Goal: Feedback & Contribution: Contribute content

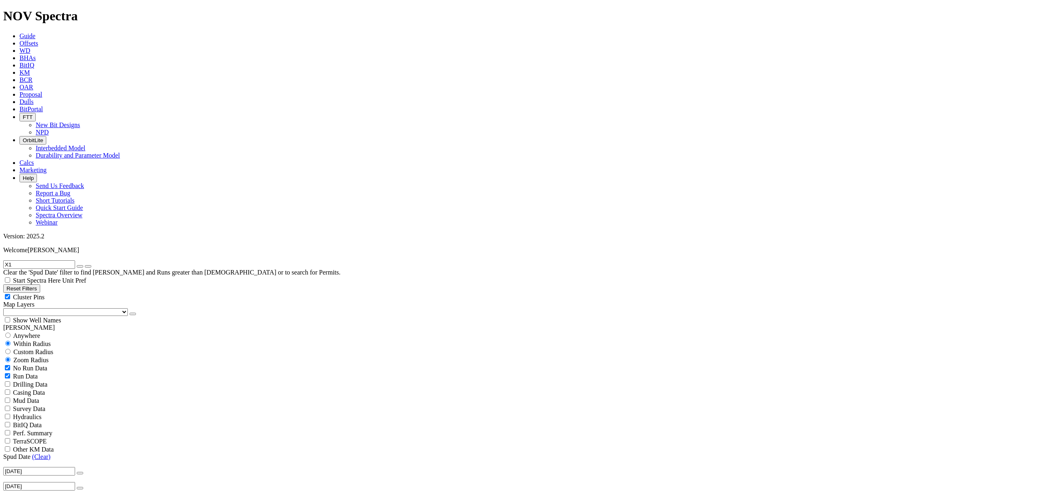
click at [80, 266] on icon "button" at bounding box center [80, 266] width 0 height 0
click at [28, 260] on input "text" at bounding box center [39, 264] width 72 height 9
type input "A321681"
click at [34, 98] on link "Dulls" at bounding box center [26, 101] width 14 height 7
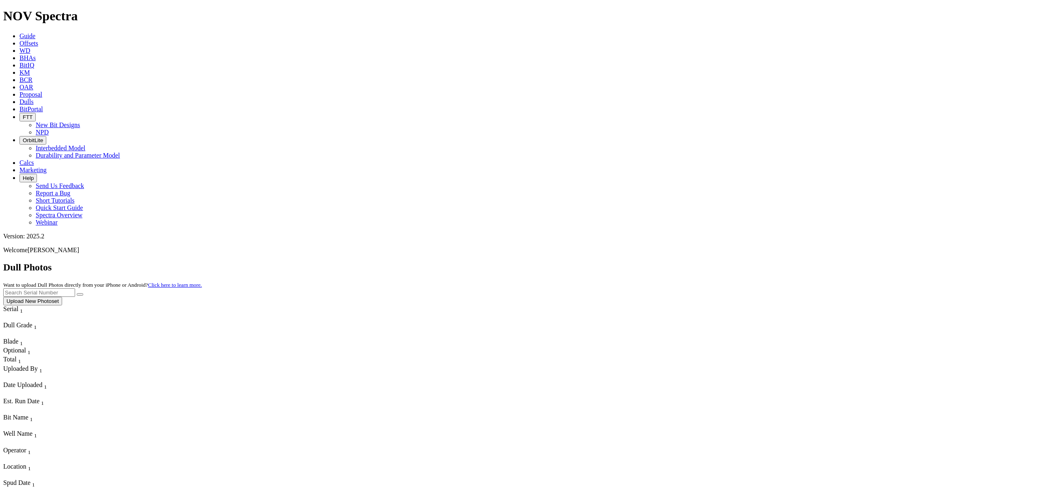
click at [62, 297] on button "Upload New Photoset" at bounding box center [32, 301] width 59 height 9
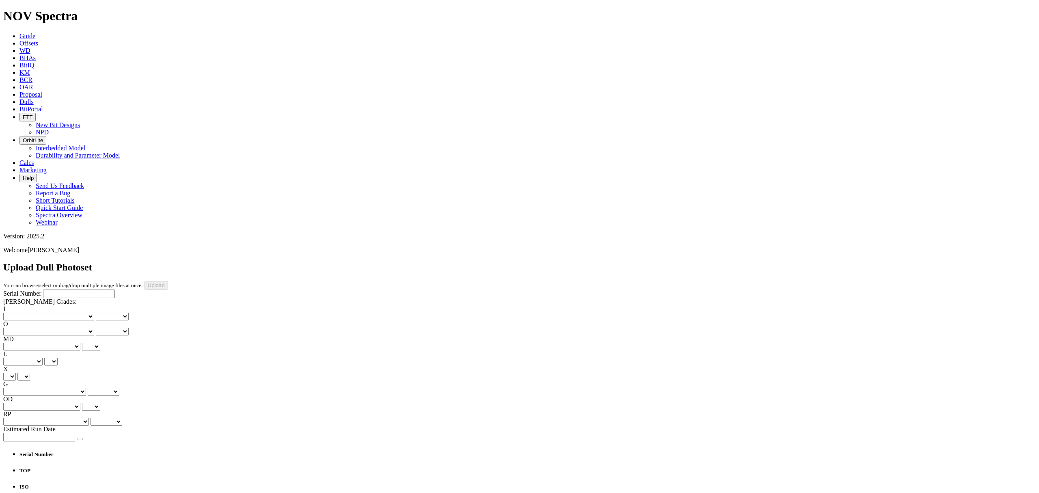
click at [67, 290] on div "Serial Number" at bounding box center [519, 294] width 1033 height 9
click at [65, 290] on input "Serial Number" at bounding box center [79, 294] width 72 height 9
click at [54, 290] on input "Serial Number" at bounding box center [79, 294] width 72 height 9
click at [50, 290] on input "Serial Number" at bounding box center [79, 294] width 72 height 9
click at [43, 290] on input "A3216681" at bounding box center [79, 294] width 72 height 9
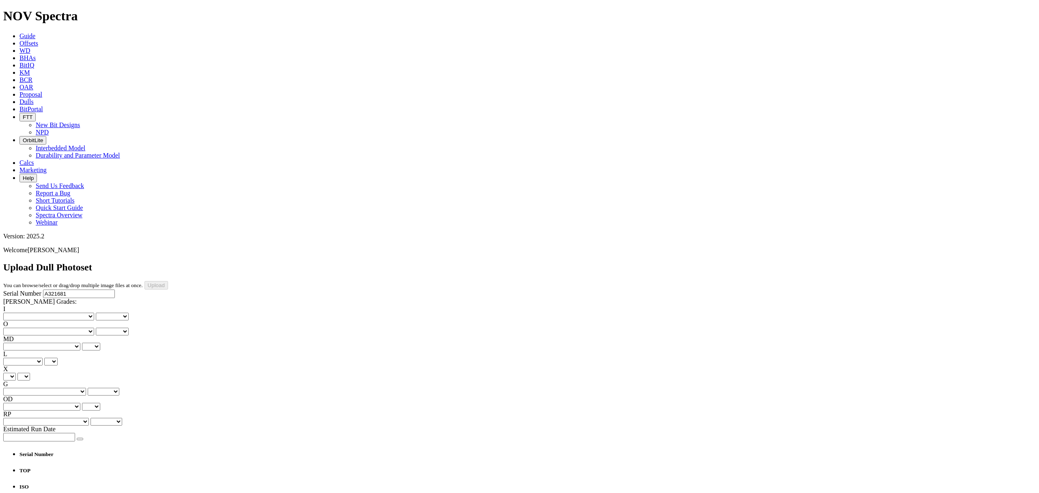
type input "A321681"
type input "C:\fakepath\photo-20250929T203438Z.jpg"
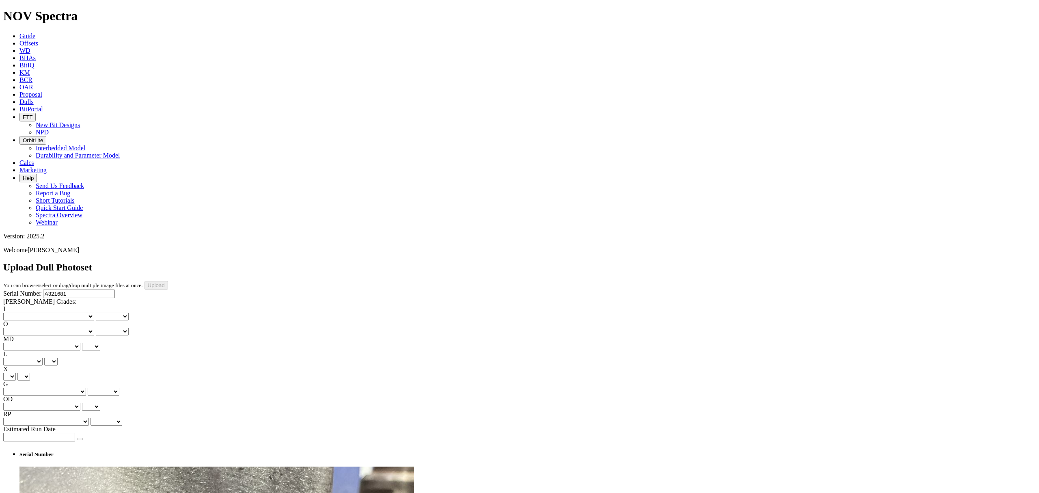
click at [36, 313] on select "No lost, worn or damaged cutters 0 1 2 3 4 5 6 7 8 No diamond table left on any…" at bounding box center [48, 317] width 91 height 8
select select "number:0"
click at [16, 313] on select "No lost, worn or damaged cutters 0 1 2 3 4 5 6 7 8 No diamond table left on any…" at bounding box center [48, 317] width 91 height 8
select select "number:0"
drag, startPoint x: 70, startPoint y: 124, endPoint x: 71, endPoint y: 129, distance: 5.0
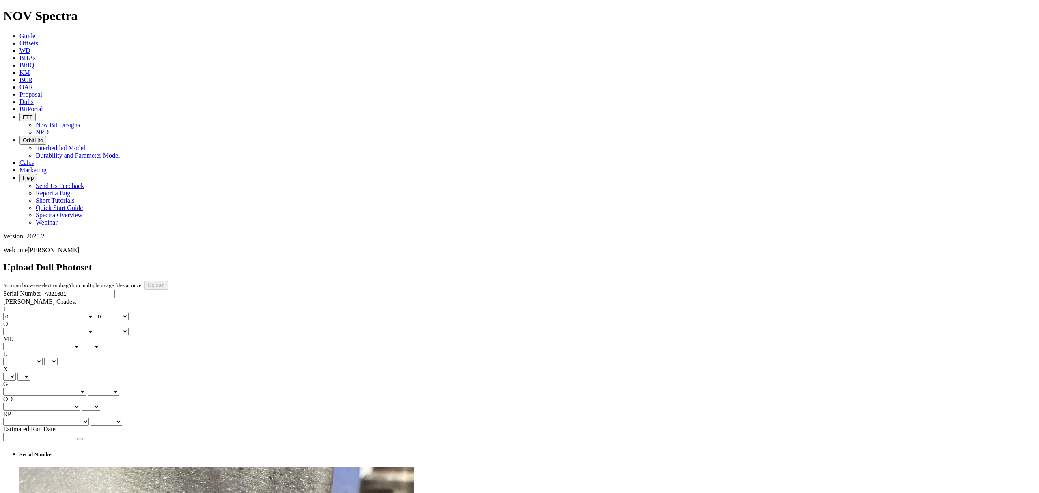
click at [70, 328] on select "No lost, worn or damaged cutters 0 1 2 3 4 5 6 7 8 No diamond table left on any…" at bounding box center [48, 332] width 91 height 8
select select "number:2"
click at [57, 328] on select "No lost, worn or damaged cutters 0 1 2 3 4 5 6 7 8 No diamond table left on any…" at bounding box center [48, 332] width 91 height 8
select select "number:2"
click at [49, 335] on div "MD BF - Bond Failure BT - Broken Teeth/Cutters BU - Balled Up Bit CR - Cored CT…" at bounding box center [519, 342] width 1033 height 15
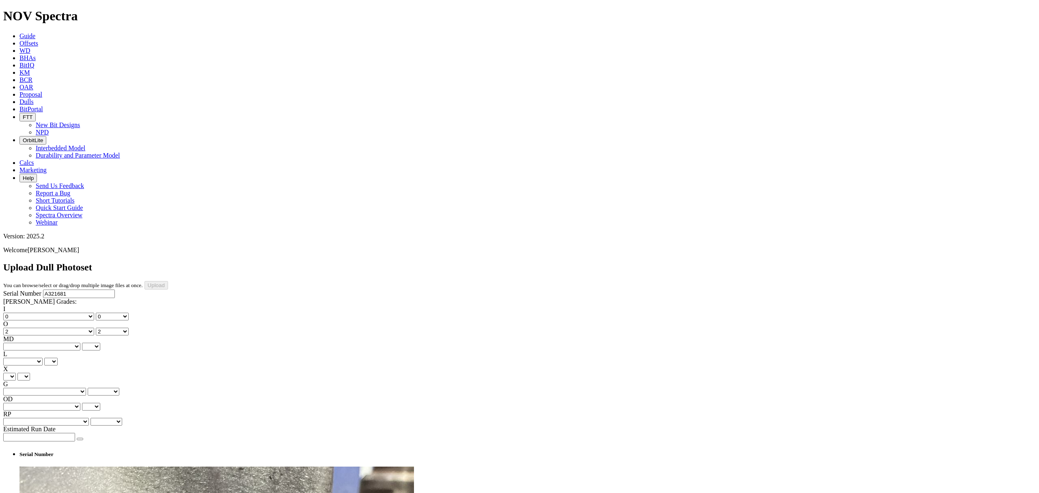
click at [32, 343] on select "BF - Bond Failure BT - Broken Teeth/Cutters BU - Balled Up Bit CR - Cored CT - …" at bounding box center [41, 347] width 77 height 8
select select "string:BT"
click at [16, 343] on select "BF - Bond Failure BT - Broken Teeth/Cutters BU - Balled Up Bit CR - Cored CT - …" at bounding box center [41, 347] width 77 height 8
select select "string:BT"
click at [43, 358] on select "A - All C - Cone G - Gauge N - Nose S - Shoulder T - Taper" at bounding box center [22, 362] width 39 height 8
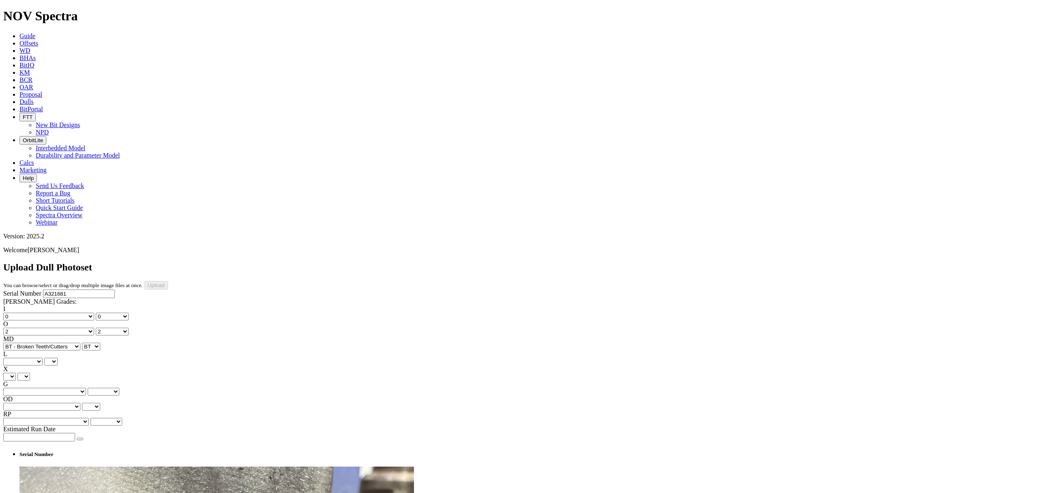
select select "string:S"
click at [43, 358] on select "A - All C - Cone G - Gauge N - Nose S - Shoulder T - Taper" at bounding box center [22, 362] width 39 height 8
select select "string:S"
click at [16, 373] on select "X" at bounding box center [9, 377] width 13 height 8
select select "string:X"
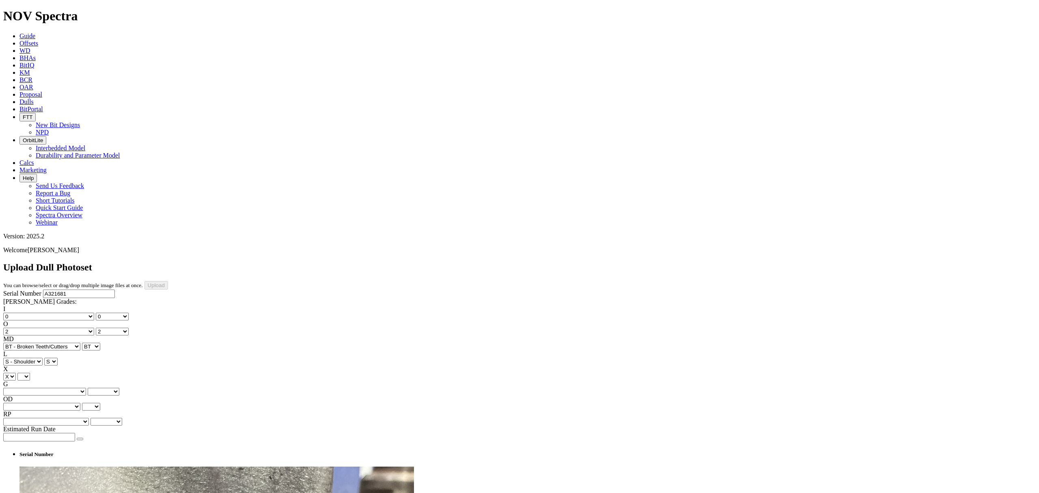
click at [16, 373] on select "X" at bounding box center [9, 377] width 13 height 8
select select "string:X"
click at [76, 388] on select "Unknown I - In Gauge 1 - 1/16 in Undergauge" 2 - 2/16 in Undergauge = ⅛ in" 8 -…" at bounding box center [44, 392] width 83 height 8
select select "string:I"
click at [57, 388] on select "Unknown I - In Gauge 1 - 1/16 in Undergauge" 2 - 2/16 in Undergauge = ⅛ in" 8 -…" at bounding box center [44, 392] width 83 height 8
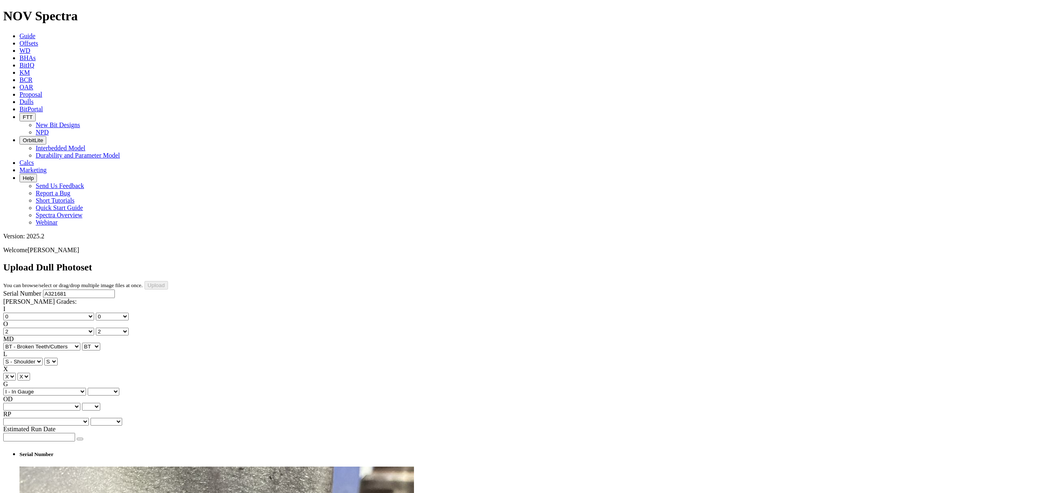
select select "string:I"
click at [40, 403] on select "BF - Bond Failure BT - Broken Teeth/Cutters BU - Balled Up Bit CR - Cored CT - …" at bounding box center [41, 407] width 77 height 8
select select "string:NO"
click at [16, 403] on select "BF - Bond Failure BT - Broken Teeth/Cutters BU - Balled Up Bit CR - Cored CT - …" at bounding box center [41, 407] width 77 height 8
select select "string:NO"
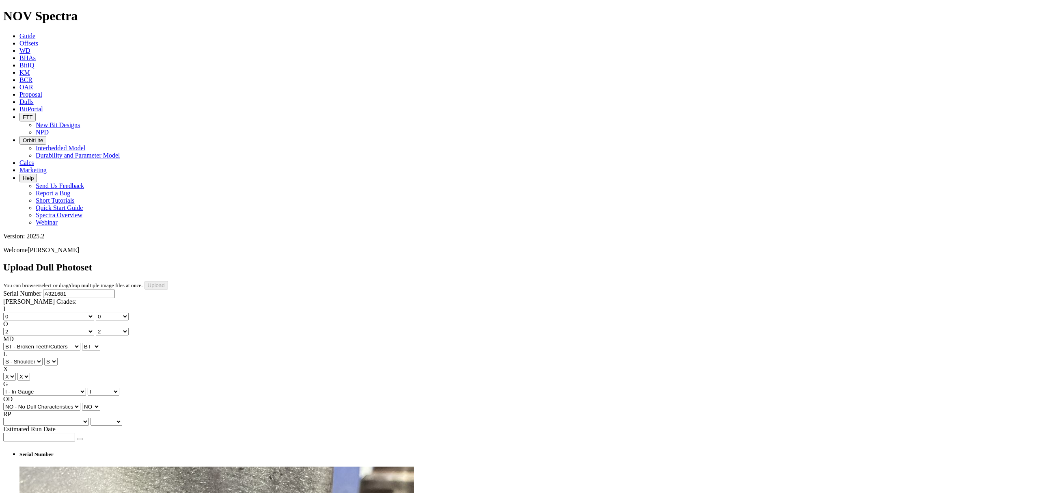
click at [83, 418] on select "Unknown BHA - BHA Change Or Problem CM - Condition Mud CP - Core Point DMF - Do…" at bounding box center [46, 422] width 86 height 8
select select "string:TD"
click at [57, 418] on select "Unknown BHA - BHA Change Or Problem CM - Condition Mud CP - Core Point DMF - Do…" at bounding box center [46, 422] width 86 height 8
select select "string:TD"
click at [80, 439] on icon "button" at bounding box center [80, 439] width 0 height 0
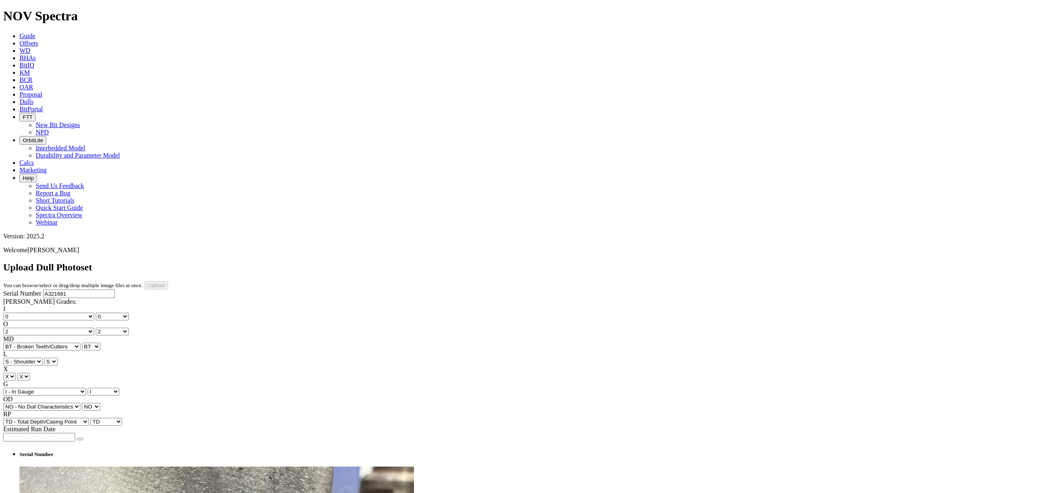
type input "[DATE]"
drag, startPoint x: 983, startPoint y: 37, endPoint x: 969, endPoint y: 37, distance: 14.6
click at [168, 281] on input "Upload" at bounding box center [157, 285] width 24 height 9
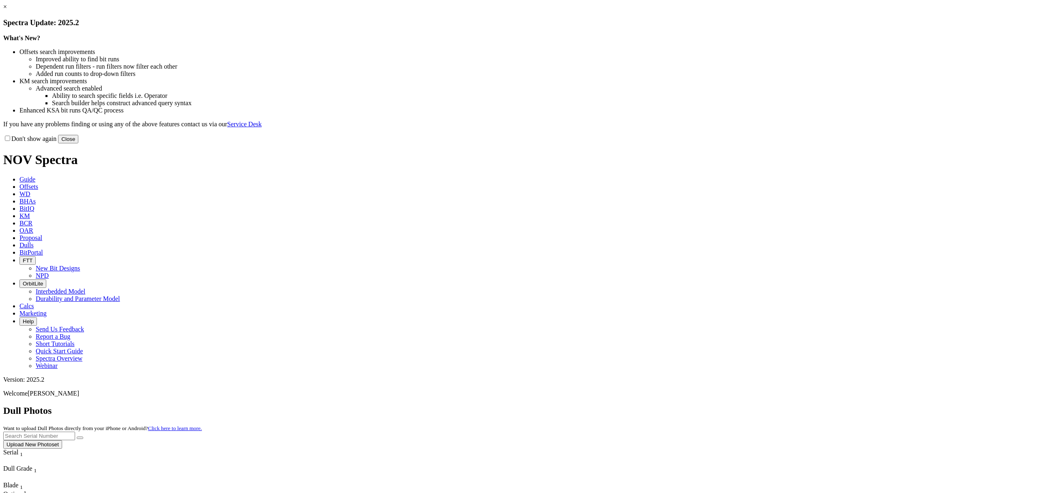
click at [78, 143] on button "Close" at bounding box center [68, 139] width 20 height 9
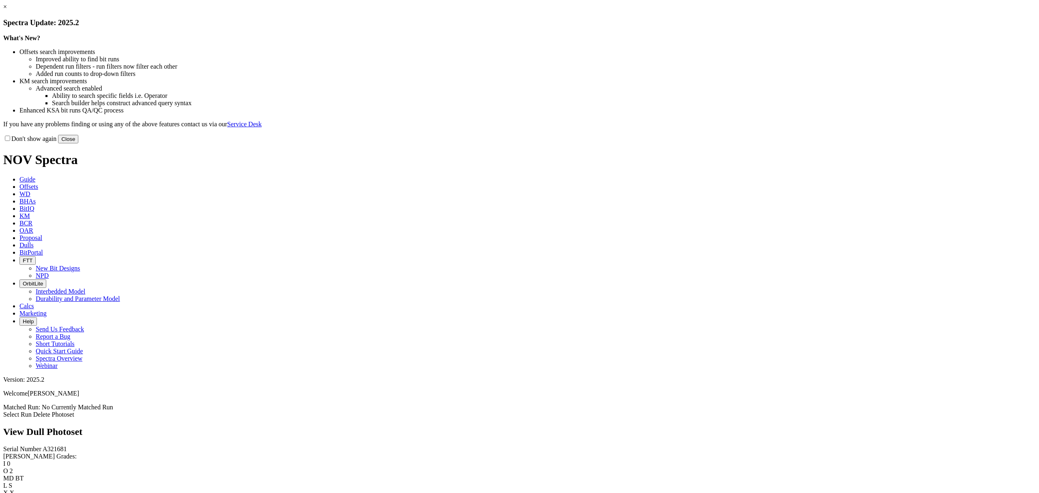
click at [78, 143] on button "Close" at bounding box center [68, 139] width 20 height 9
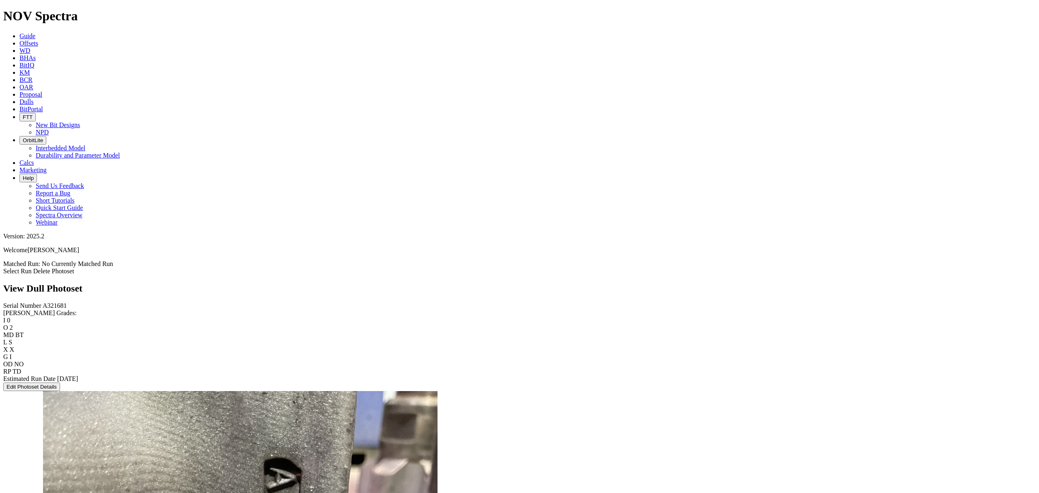
drag, startPoint x: 22, startPoint y: 76, endPoint x: 6, endPoint y: 83, distance: 16.4
click at [22, 302] on div "Serial Number A321681" at bounding box center [519, 305] width 1033 height 7
drag, startPoint x: 30, startPoint y: 75, endPoint x: 18, endPoint y: 75, distance: 11.8
click at [18, 302] on div "Serial Number A321681" at bounding box center [519, 305] width 1033 height 7
copy span "A321681"
